Goal: Information Seeking & Learning: Learn about a topic

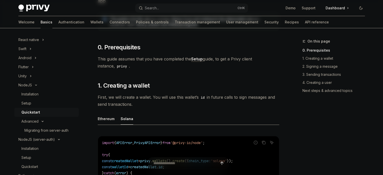
scroll to position [76, 0]
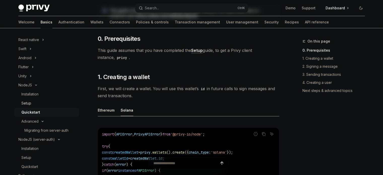
click at [28, 104] on div "Setup" at bounding box center [26, 103] width 10 height 6
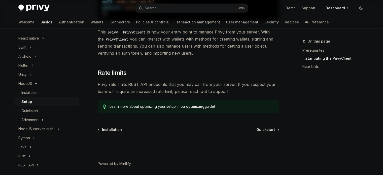
scroll to position [227, 0]
click at [263, 126] on span "Quickstart" at bounding box center [265, 128] width 19 height 5
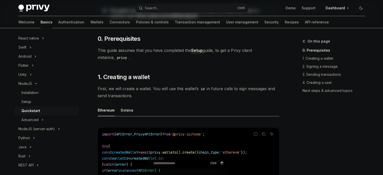
scroll to position [101, 0]
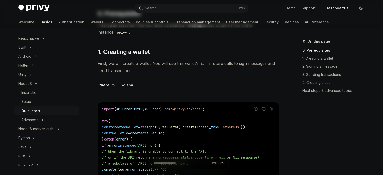
click at [128, 83] on div "Solana" at bounding box center [127, 85] width 13 height 12
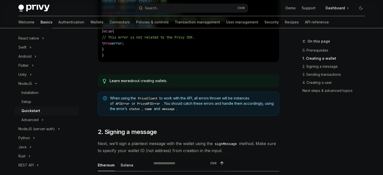
scroll to position [277, 0]
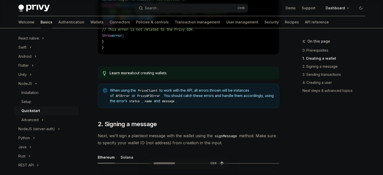
click at [125, 75] on link "Learn more" at bounding box center [120, 73] width 20 height 5
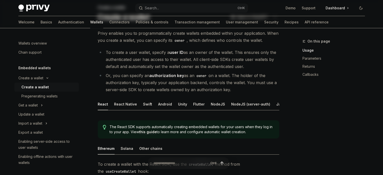
scroll to position [76, 0]
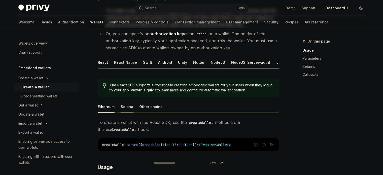
click at [124, 113] on div "Solana" at bounding box center [127, 107] width 13 height 12
click at [218, 63] on div "NodeJS" at bounding box center [218, 62] width 14 height 12
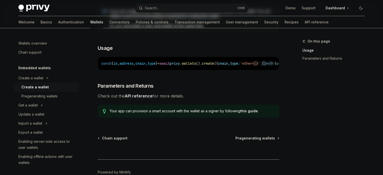
scroll to position [176, 0]
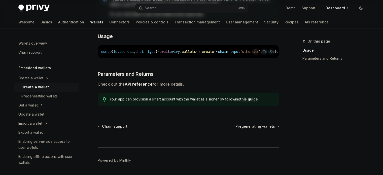
click at [244, 102] on link "this guide" at bounding box center [249, 99] width 18 height 5
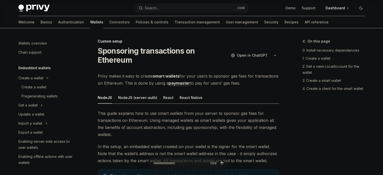
scroll to position [303, 0]
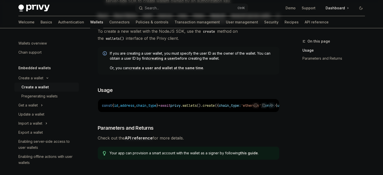
scroll to position [174, 0]
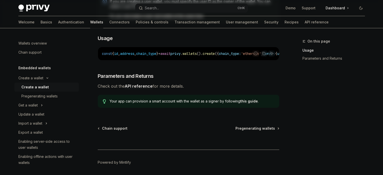
click at [244, 104] on link "this guide" at bounding box center [249, 101] width 18 height 5
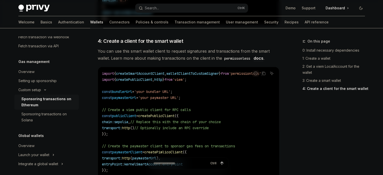
scroll to position [705, 0]
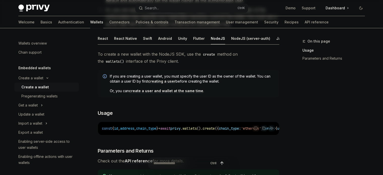
scroll to position [99, 0]
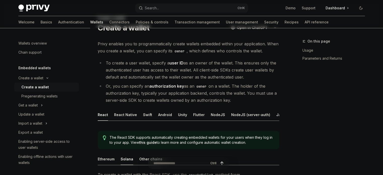
scroll to position [76, 0]
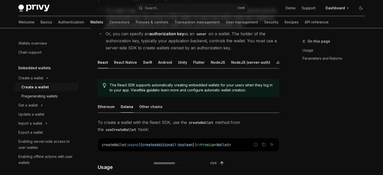
click at [45, 93] on div "Pregenerating wallets" at bounding box center [39, 96] width 36 height 6
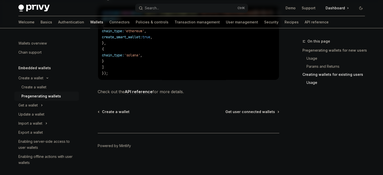
scroll to position [302, 0]
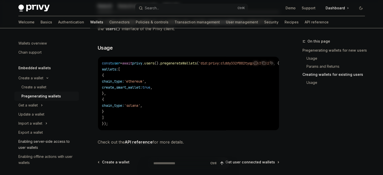
click at [43, 144] on div "Enabling server-side access to user wallets" at bounding box center [46, 145] width 57 height 12
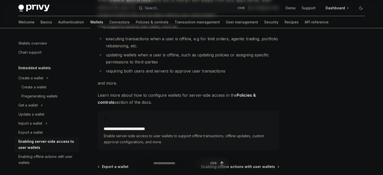
scroll to position [126, 0]
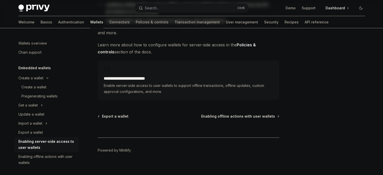
click at [134, 77] on h2 "**********" at bounding box center [189, 79] width 170 height 6
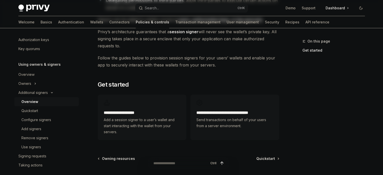
scroll to position [126, 0]
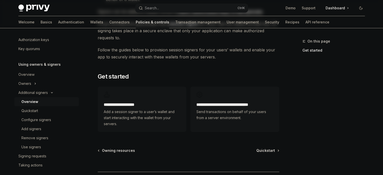
click at [212, 108] on h2 "**********" at bounding box center [235, 105] width 77 height 6
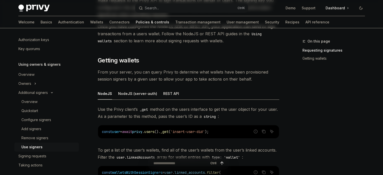
scroll to position [126, 0]
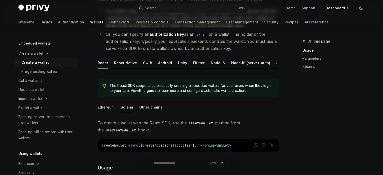
scroll to position [76, 0]
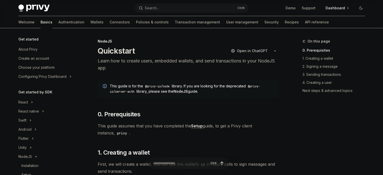
click at [34, 90] on h5 "Get started by SDK" at bounding box center [35, 92] width 34 height 6
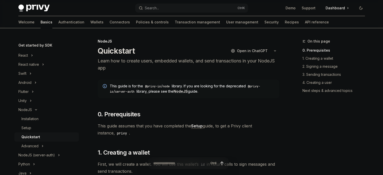
scroll to position [25, 0]
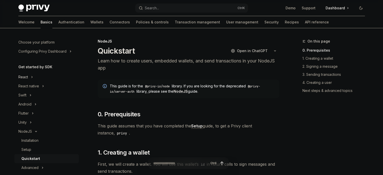
click at [27, 79] on div "React" at bounding box center [23, 77] width 10 height 6
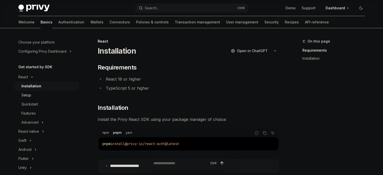
click at [29, 97] on div "Setup" at bounding box center [26, 95] width 10 height 6
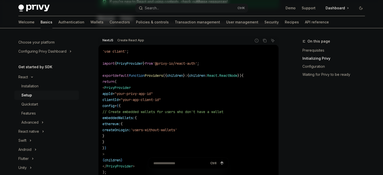
scroll to position [176, 0]
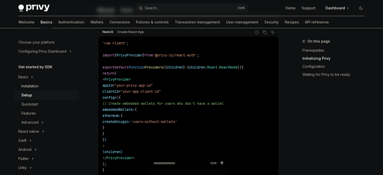
click at [28, 88] on div "Installation" at bounding box center [29, 86] width 17 height 6
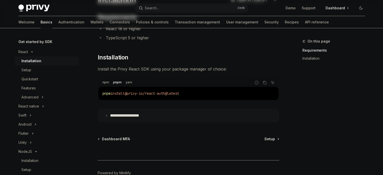
scroll to position [79, 0]
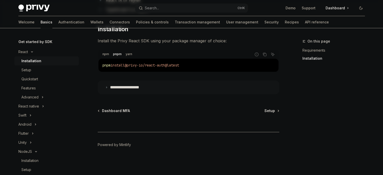
click at [130, 88] on p "**********" at bounding box center [131, 87] width 42 height 5
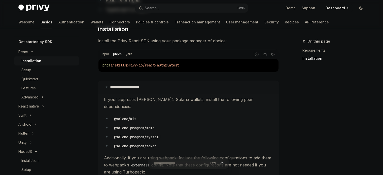
click at [130, 88] on p "**********" at bounding box center [131, 87] width 42 height 5
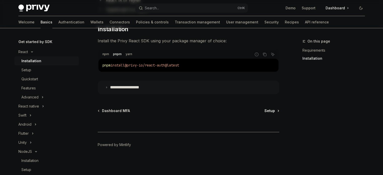
click at [267, 110] on span "Setup" at bounding box center [270, 110] width 11 height 5
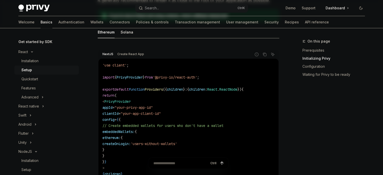
scroll to position [151, 0]
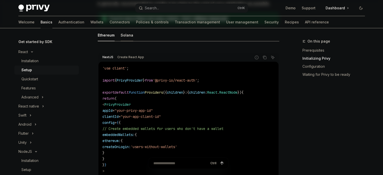
click at [121, 39] on div "Solana" at bounding box center [127, 35] width 13 height 12
type textarea "*"
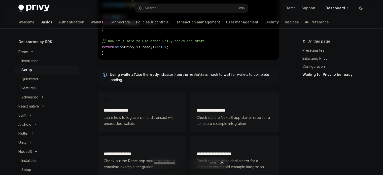
scroll to position [655, 0]
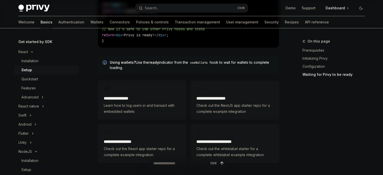
click at [204, 95] on h2 "**********" at bounding box center [235, 98] width 77 height 6
